Goal: Task Accomplishment & Management: Manage account settings

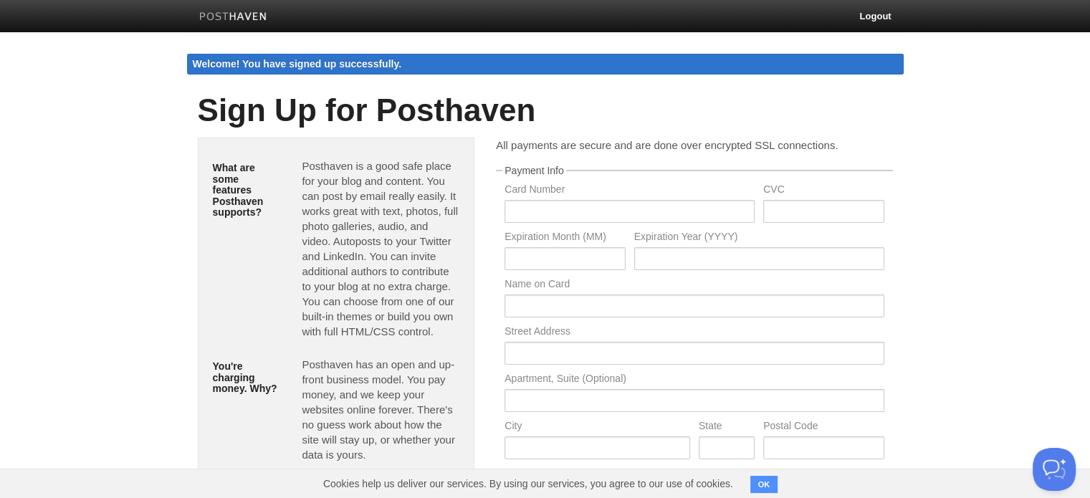
click at [260, 12] on img at bounding box center [233, 17] width 68 height 11
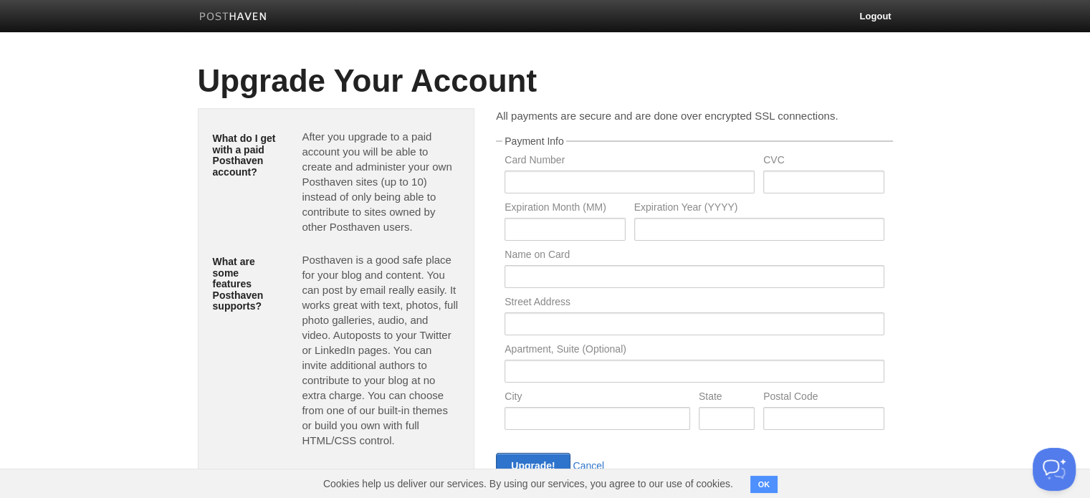
click at [229, 14] on img at bounding box center [233, 17] width 68 height 11
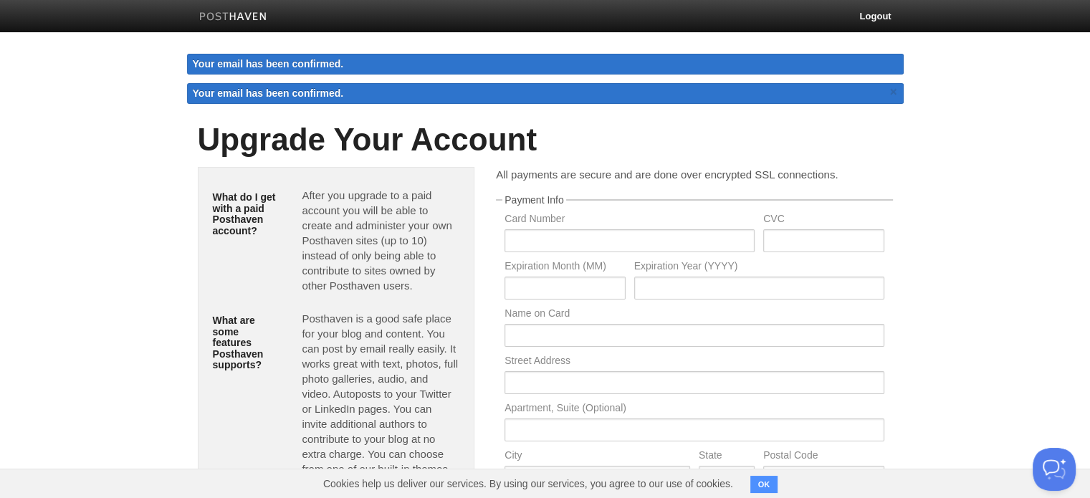
click at [250, 28] on link at bounding box center [233, 18] width 90 height 32
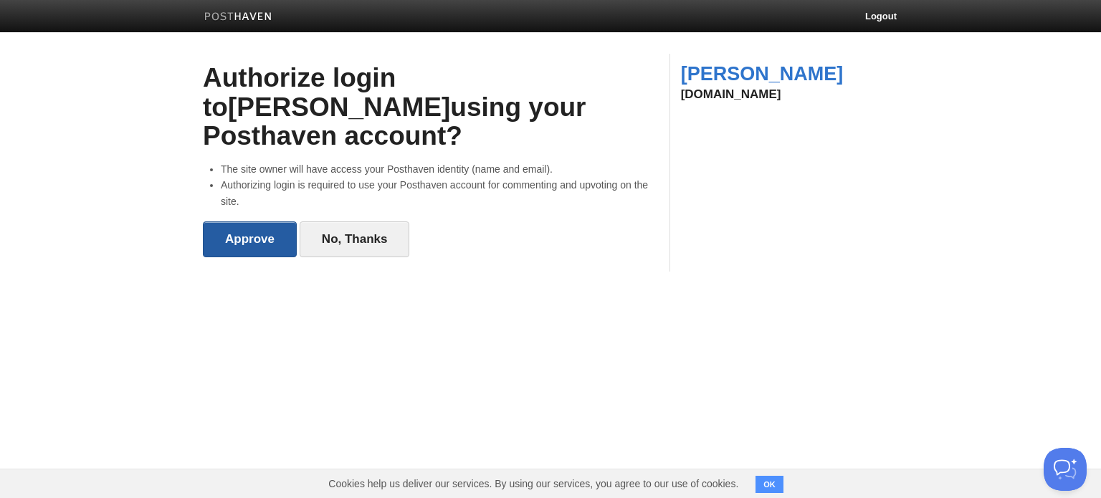
click at [227, 221] on input "Approve" at bounding box center [250, 239] width 94 height 36
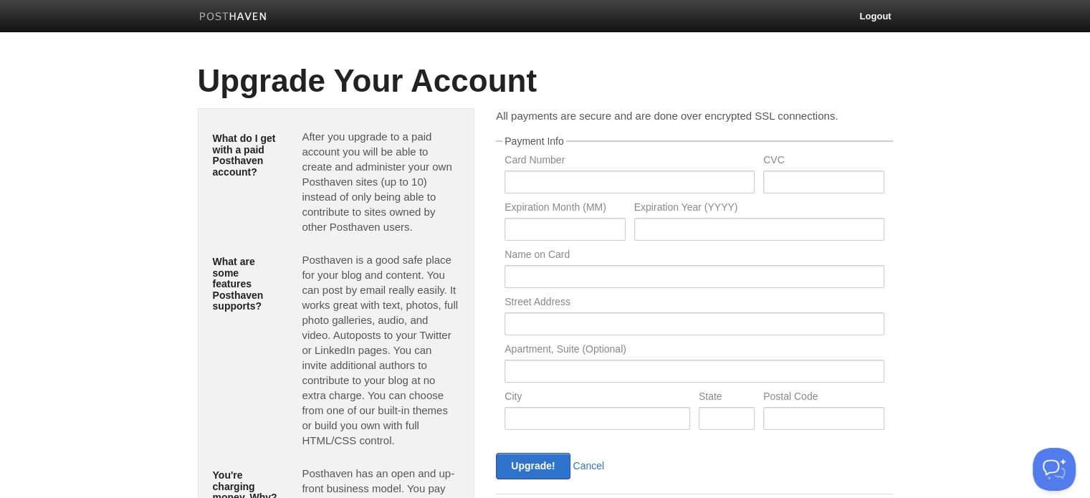
click at [242, 17] on img at bounding box center [233, 17] width 68 height 11
click at [232, 6] on link at bounding box center [233, 18] width 90 height 32
click at [257, 19] on img at bounding box center [233, 17] width 68 height 11
click at [249, 18] on img at bounding box center [233, 17] width 68 height 11
